Goal: Navigation & Orientation: Understand site structure

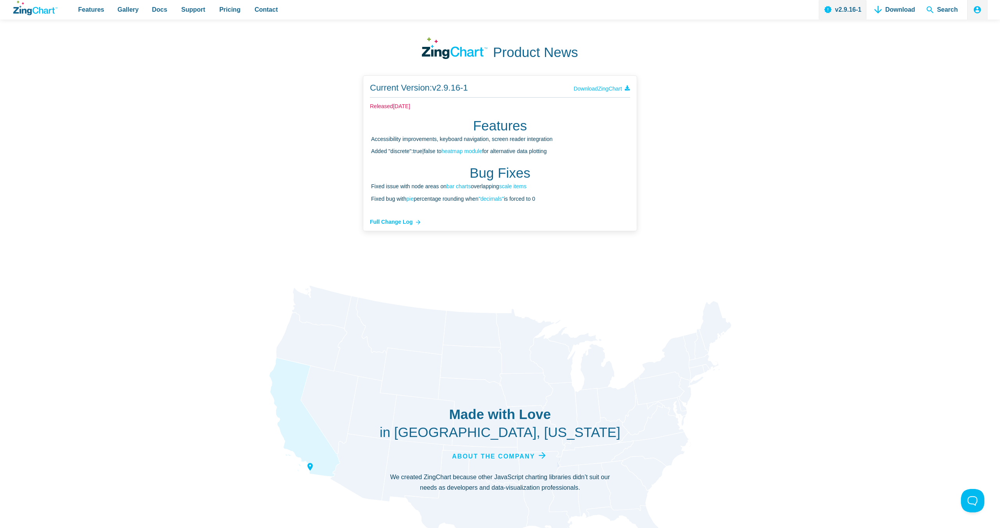
scroll to position [2872, 0]
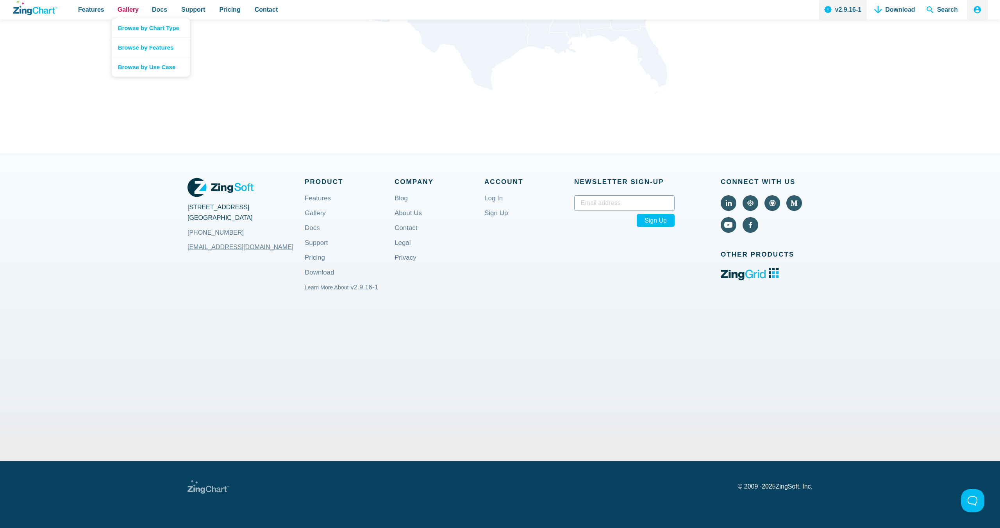
click at [130, 12] on span "Gallery" at bounding box center [128, 9] width 21 height 11
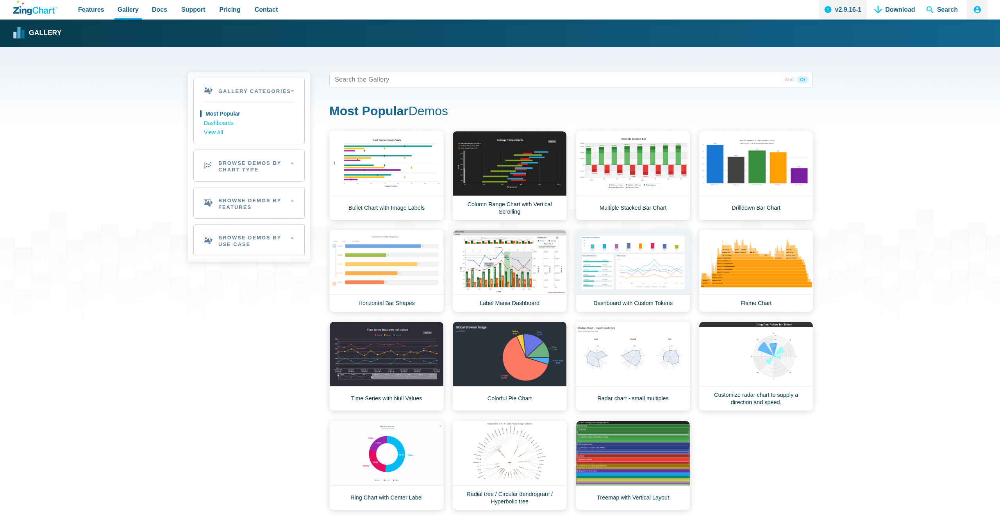
scroll to position [384, 0]
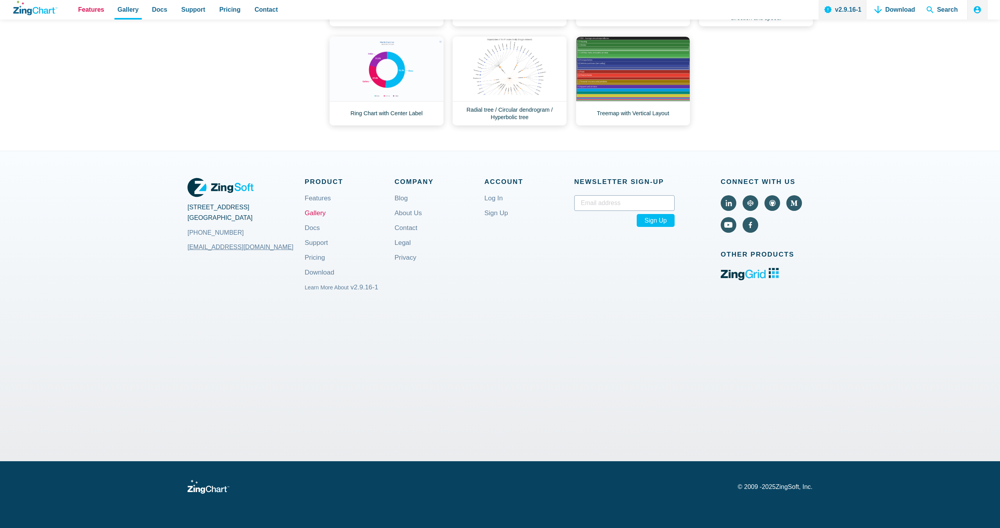
click at [84, 6] on span "Features" at bounding box center [91, 9] width 26 height 11
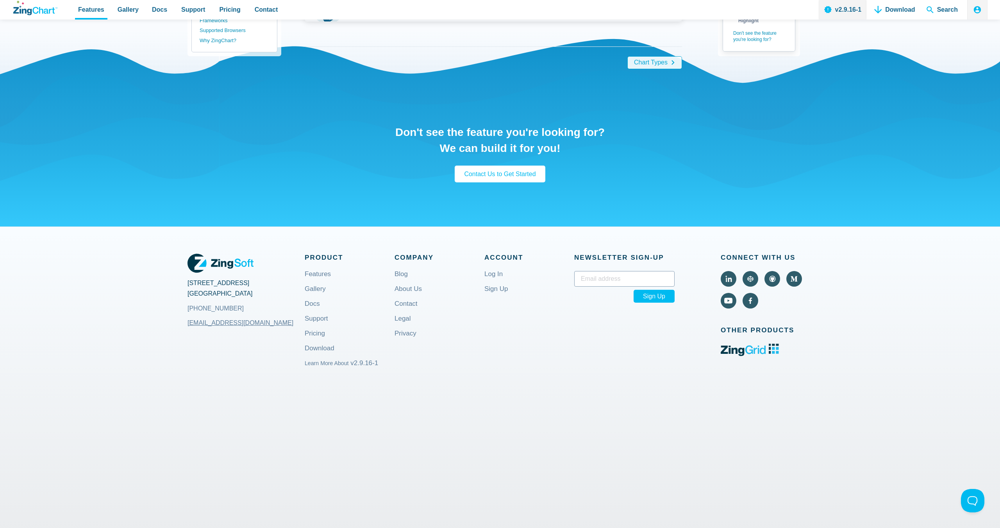
scroll to position [1793, 0]
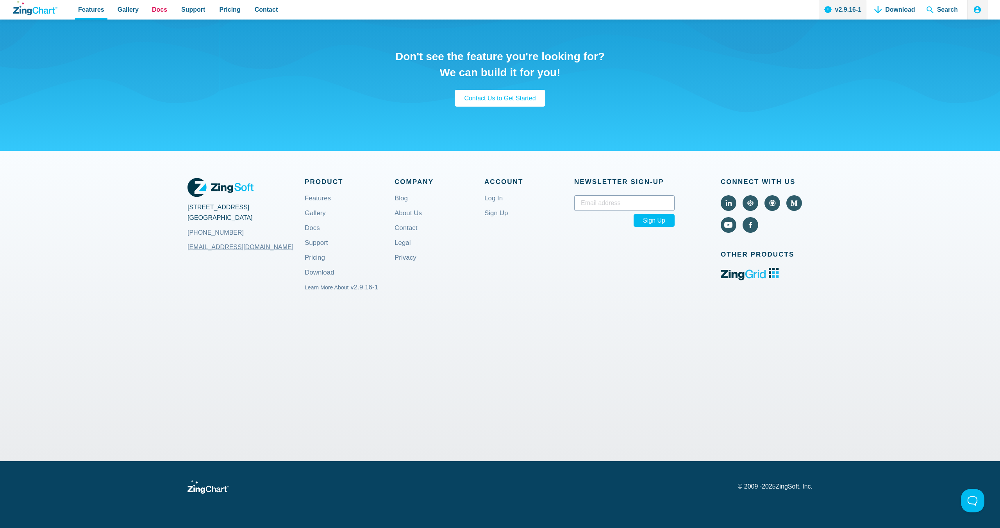
click at [149, 8] on link "Docs" at bounding box center [159, 10] width 21 height 20
click at [190, 13] on span "Support" at bounding box center [193, 9] width 24 height 11
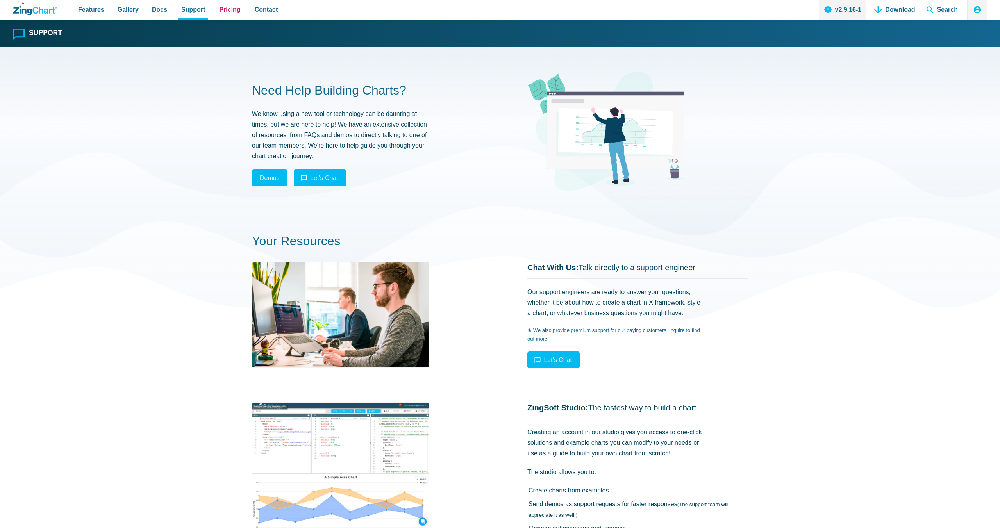
click at [223, 13] on span "Pricing" at bounding box center [229, 9] width 21 height 11
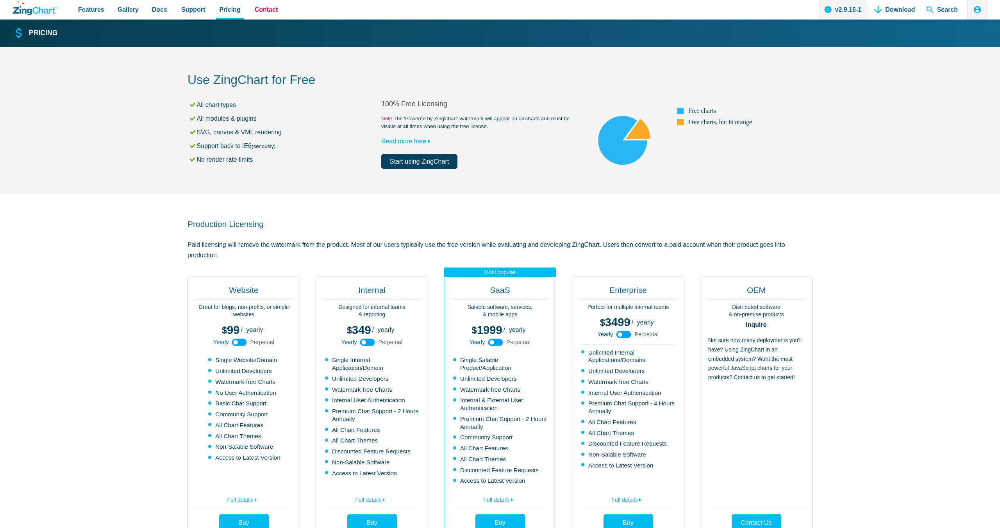
click at [276, 12] on link "Contact" at bounding box center [267, 10] width 30 height 20
